Goal: Information Seeking & Learning: Learn about a topic

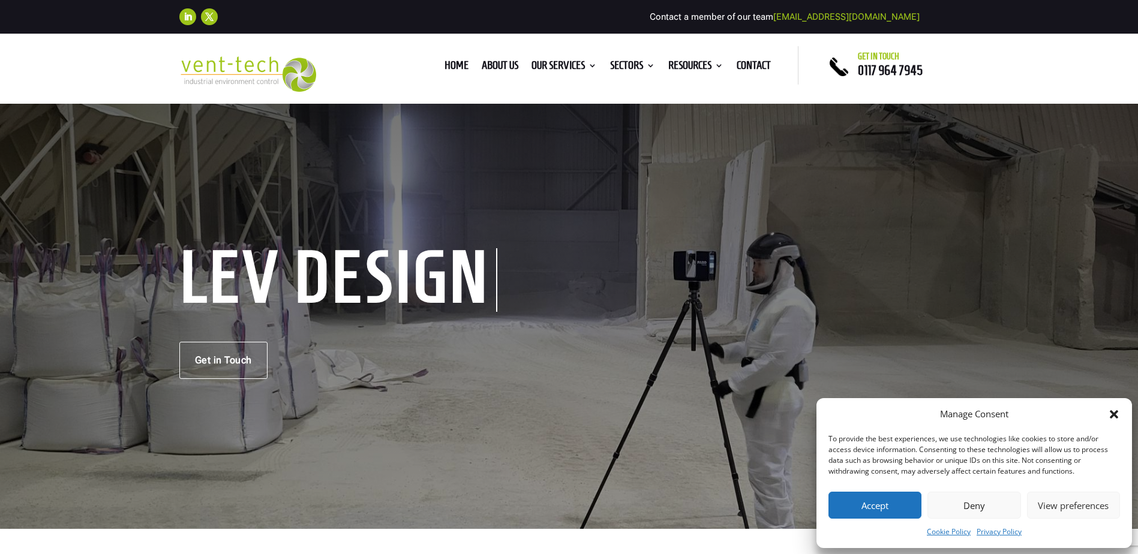
click at [879, 510] on button "Accept" at bounding box center [874, 505] width 93 height 27
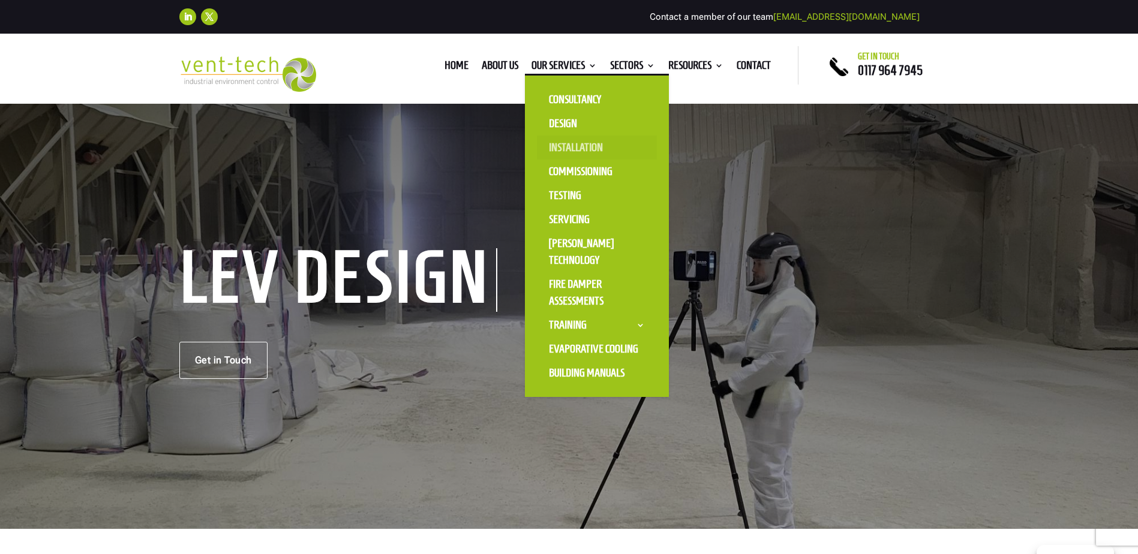
click at [573, 148] on link "Installation" at bounding box center [597, 148] width 120 height 24
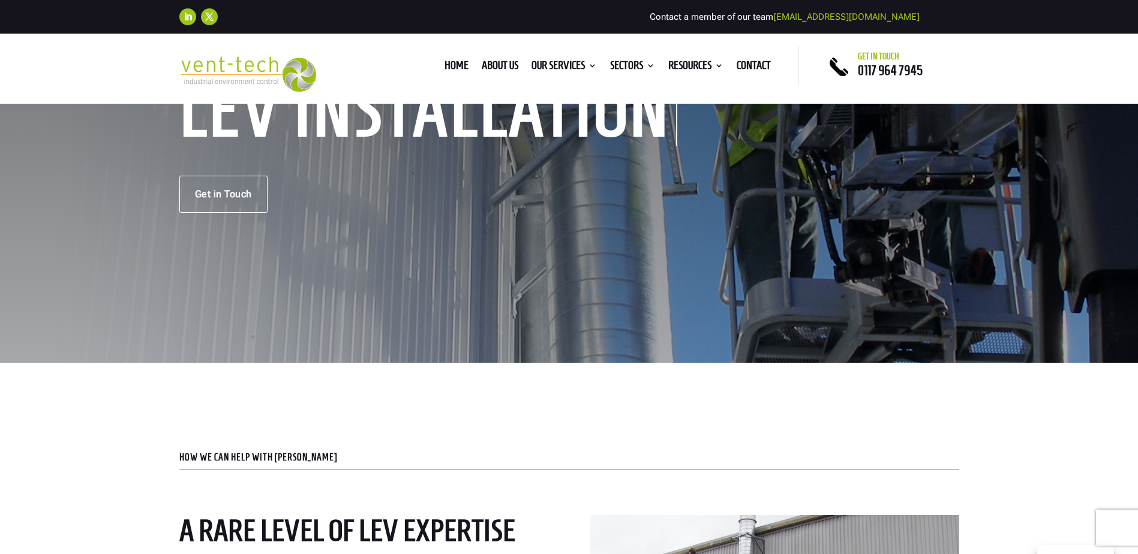
scroll to position [10, 0]
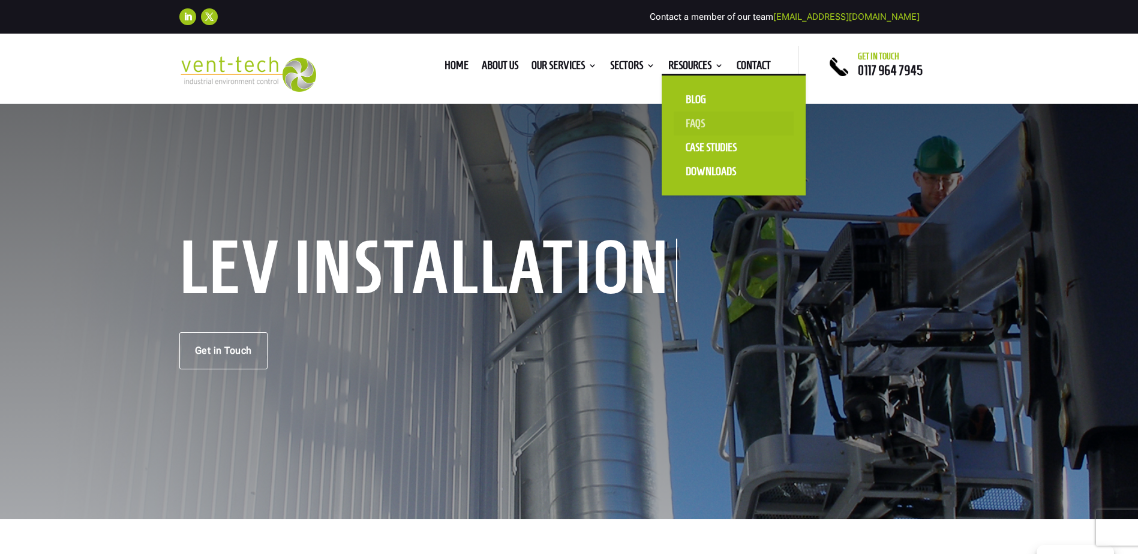
click at [697, 120] on link "FAQS" at bounding box center [734, 124] width 120 height 24
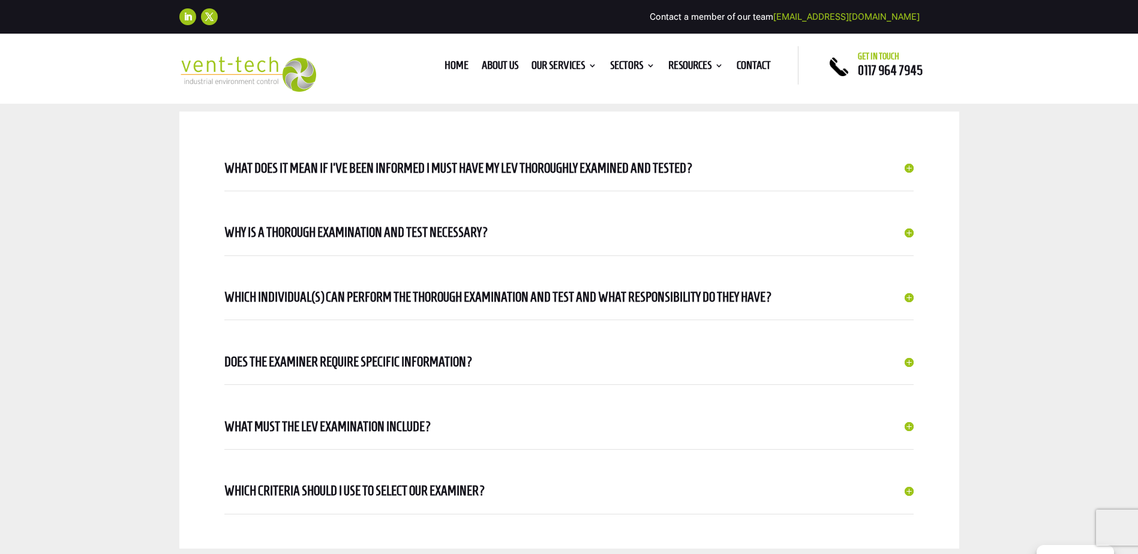
scroll to position [540, 0]
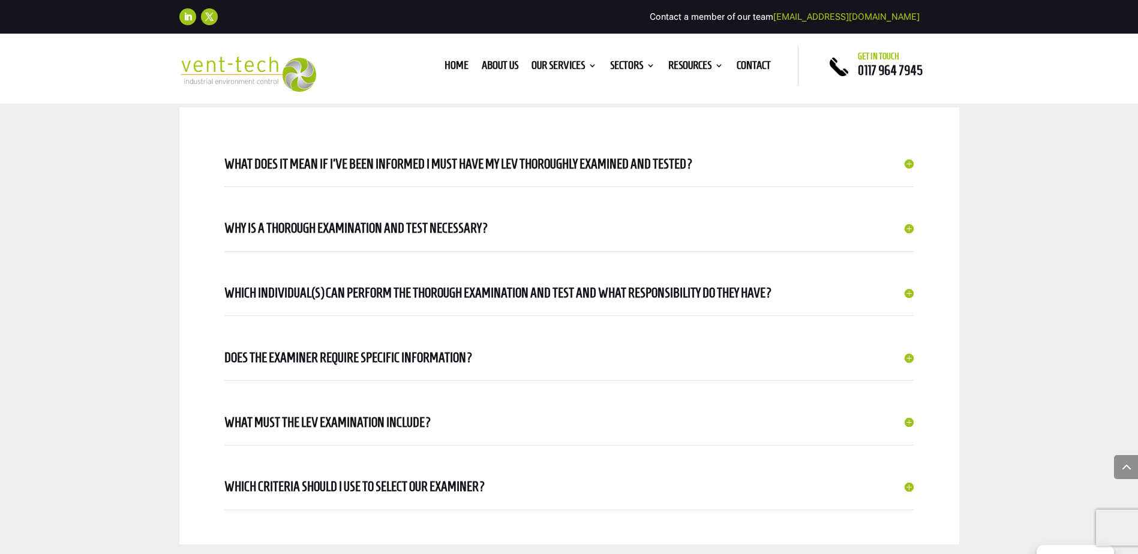
click at [909, 293] on h5 "Which individual(s) can perform the thorough examination and test and what resp…" at bounding box center [568, 293] width 689 height 21
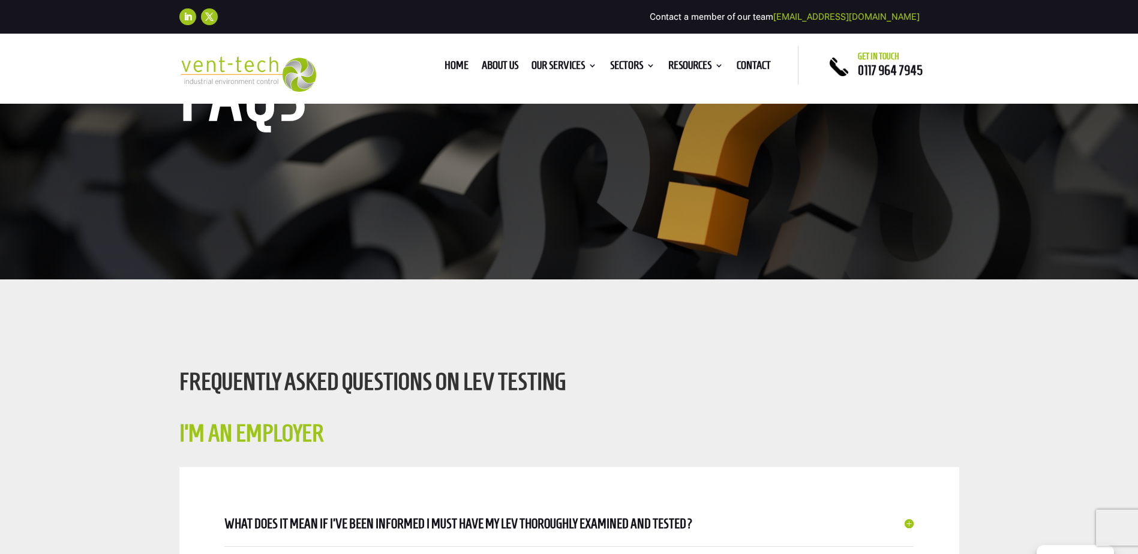
scroll to position [0, 0]
